Goal: Task Accomplishment & Management: Manage account settings

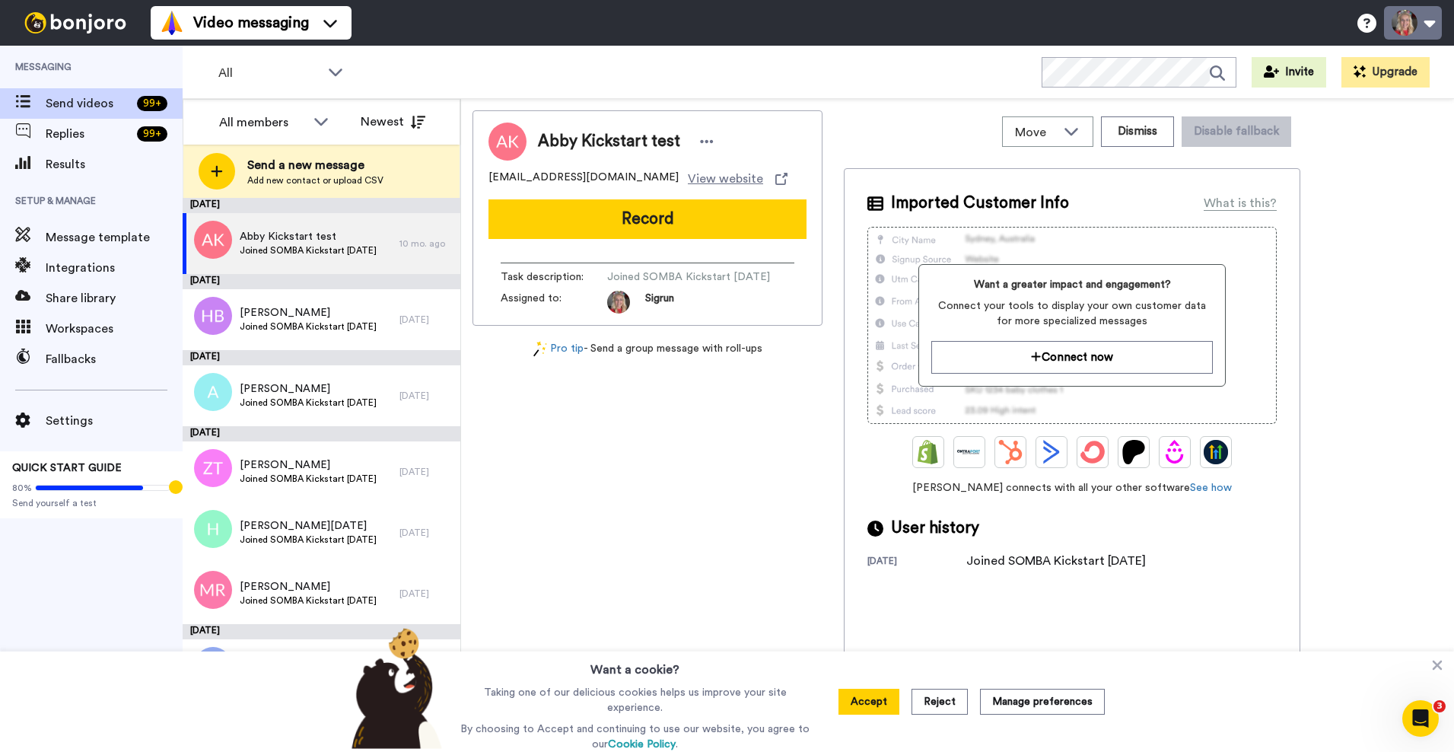
click at [1413, 23] on button at bounding box center [1413, 22] width 58 height 33
